Goal: Transaction & Acquisition: Purchase product/service

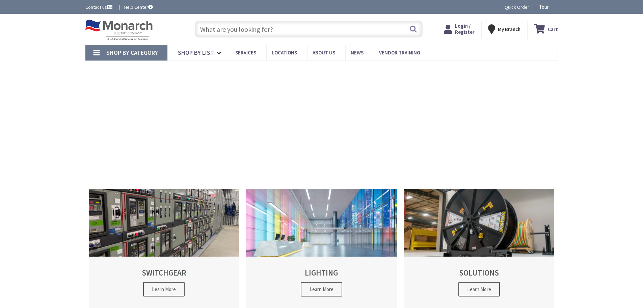
click at [252, 33] on input "text" at bounding box center [309, 29] width 228 height 17
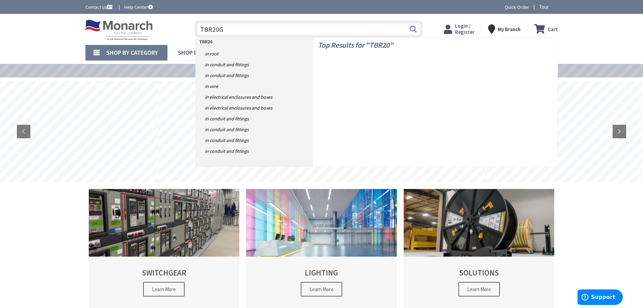
type input "TBR20GY"
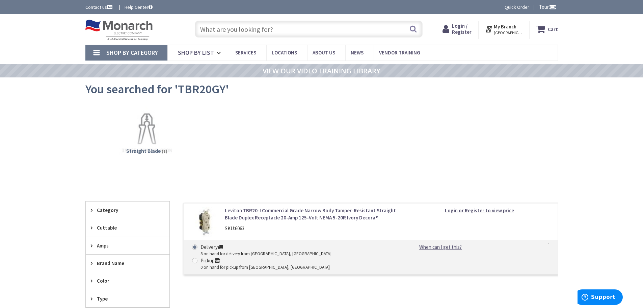
click at [275, 31] on input "text" at bounding box center [309, 29] width 228 height 17
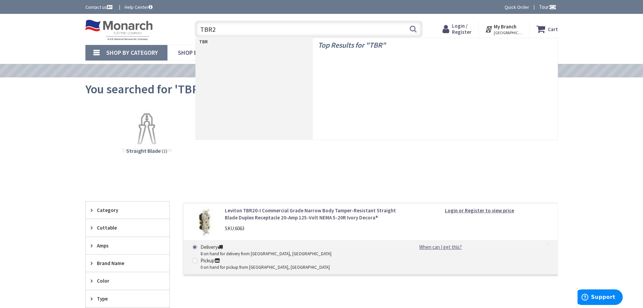
type input "TBR20"
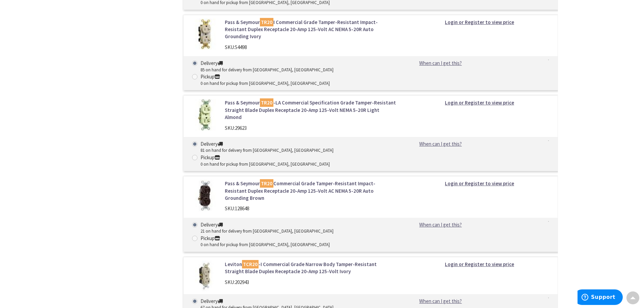
scroll to position [777, 0]
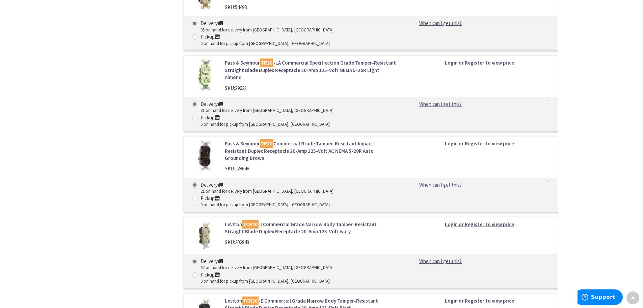
drag, startPoint x: 291, startPoint y: 216, endPoint x: 127, endPoint y: 193, distance: 165.8
click at [127, 193] on div "Filters 48 items Pickup Today New Rochelle, NY (0 mi) (8) Port Washington, NY (…" at bounding box center [127, 85] width 84 height 1183
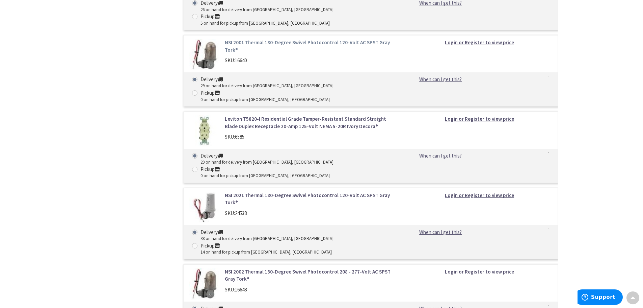
scroll to position [1655, 0]
